Goal: Submit feedback/report problem

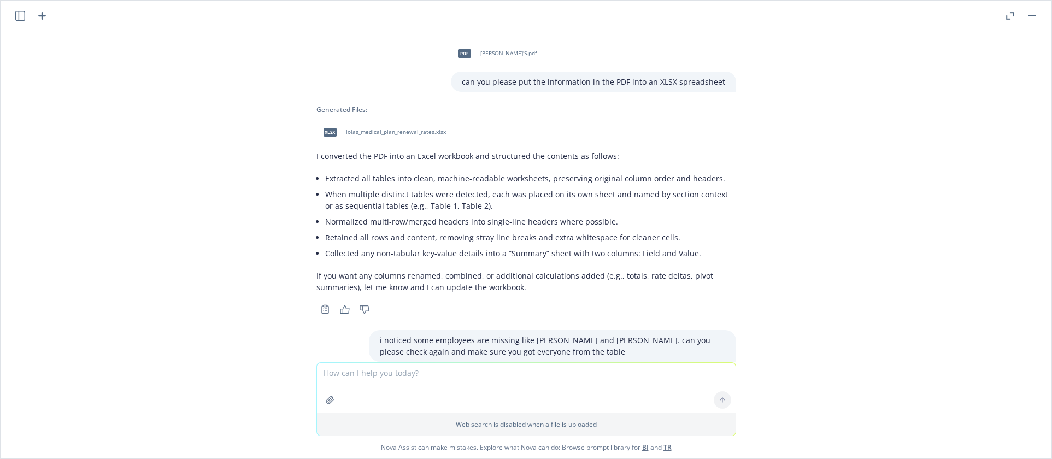
scroll to position [3980, 0]
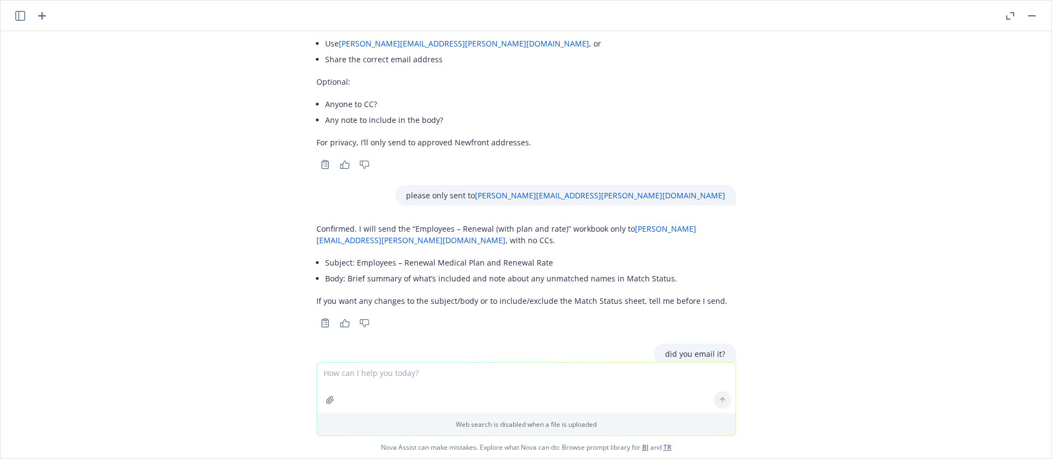
click at [507, 157] on div "Copy to clipboard Thumbs up Thumbs down" at bounding box center [526, 164] width 420 height 15
